Goal: Find specific page/section: Find specific page/section

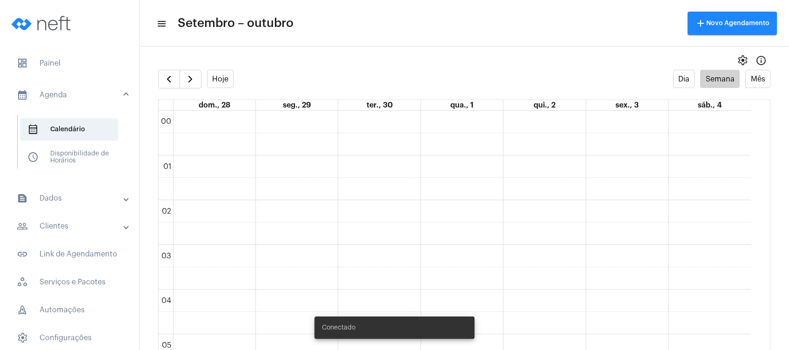
scroll to position [268, 0]
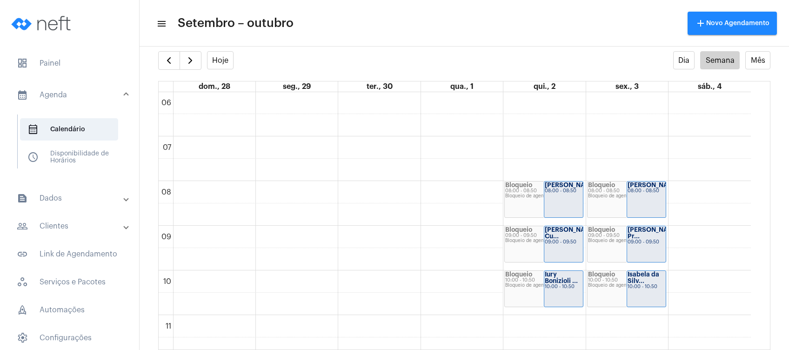
click at [56, 222] on mat-panel-title "people_outline Clientes" at bounding box center [70, 226] width 107 height 11
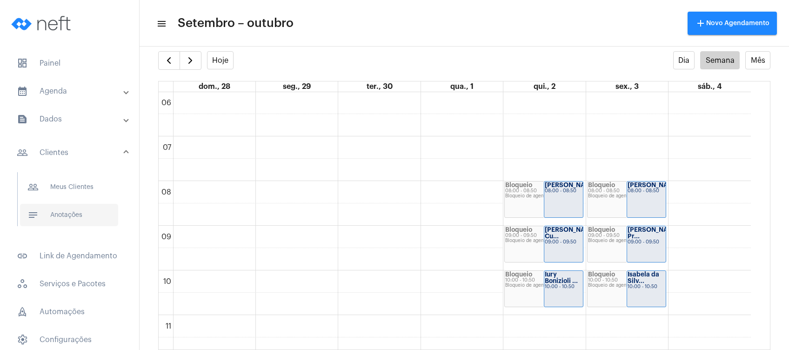
click at [63, 221] on span "notes Anotações" at bounding box center [69, 215] width 98 height 22
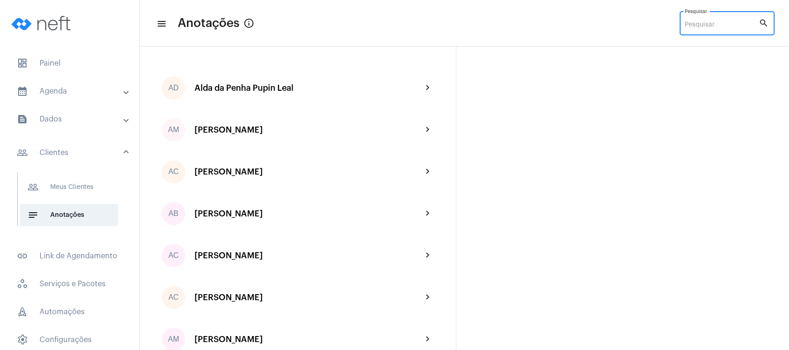
click at [696, 28] on input "Pesquisar" at bounding box center [722, 24] width 74 height 7
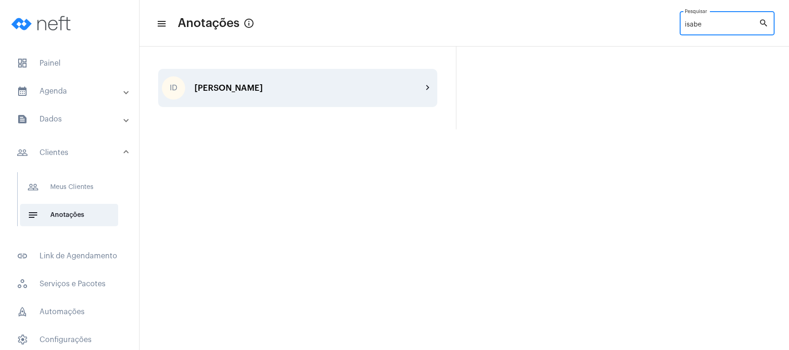
type input "isabe"
click at [342, 102] on div "ID [PERSON_NAME] chevron_right" at bounding box center [297, 88] width 279 height 38
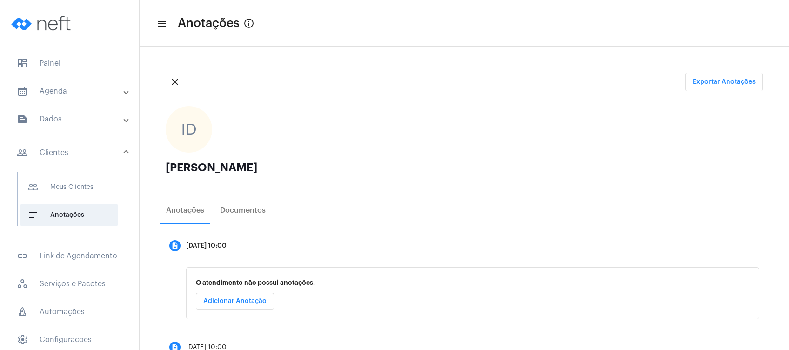
click at [369, 111] on ngx-avatars "ID" at bounding box center [460, 129] width 588 height 47
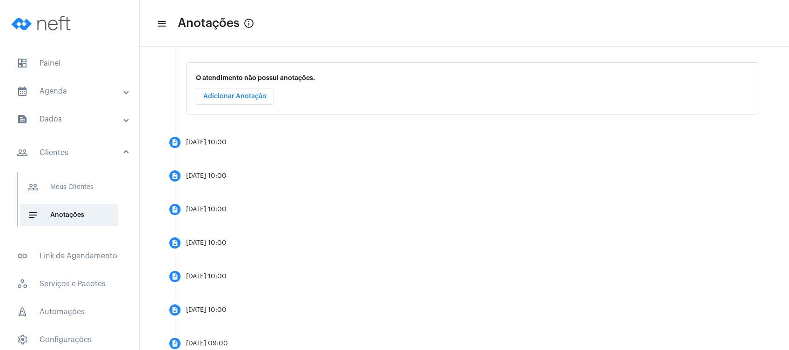
scroll to position [234, 0]
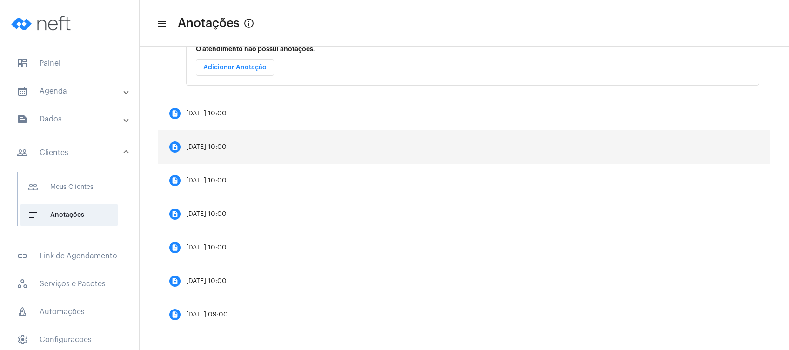
click at [547, 131] on mat-step-header "description [DATE] 10:00" at bounding box center [464, 146] width 612 height 33
